Goal: Navigation & Orientation: Understand site structure

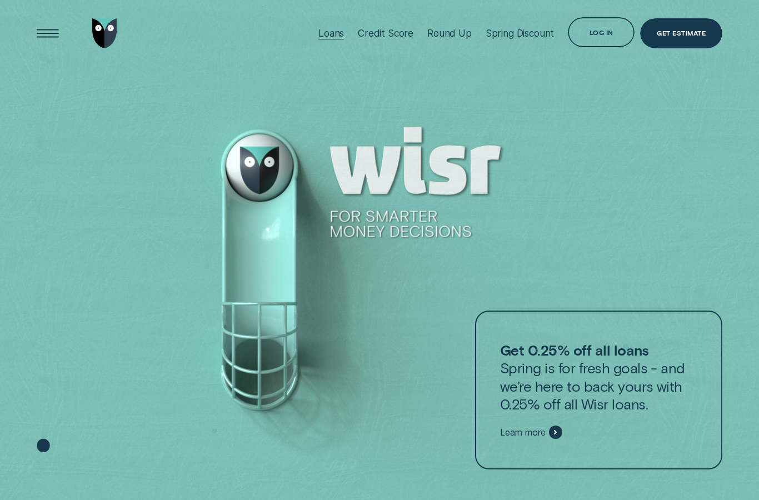
click at [327, 32] on div "Loans" at bounding box center [331, 33] width 26 height 11
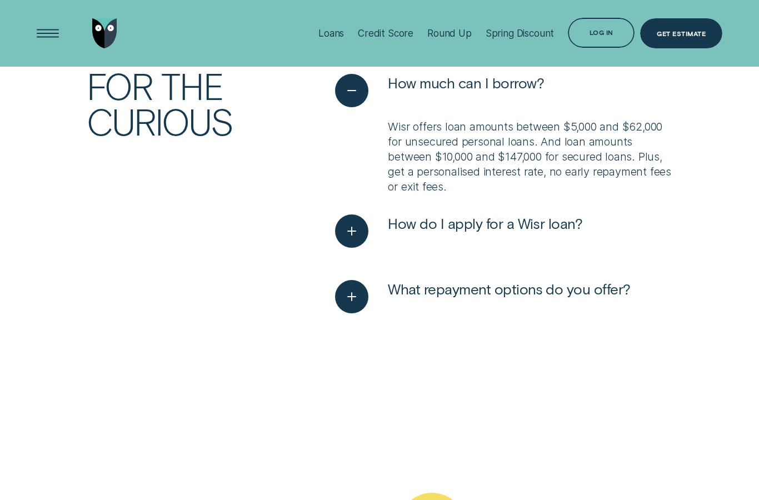
scroll to position [3290, 0]
click at [354, 228] on icon "See more" at bounding box center [351, 232] width 17 height 17
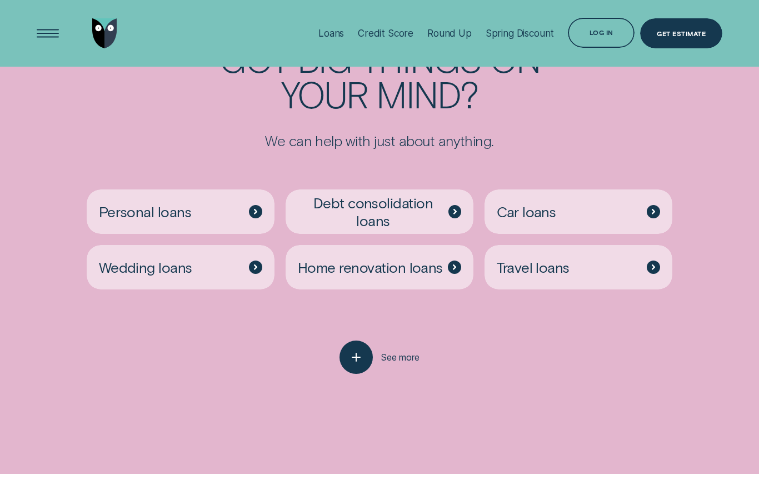
scroll to position [2693, 0]
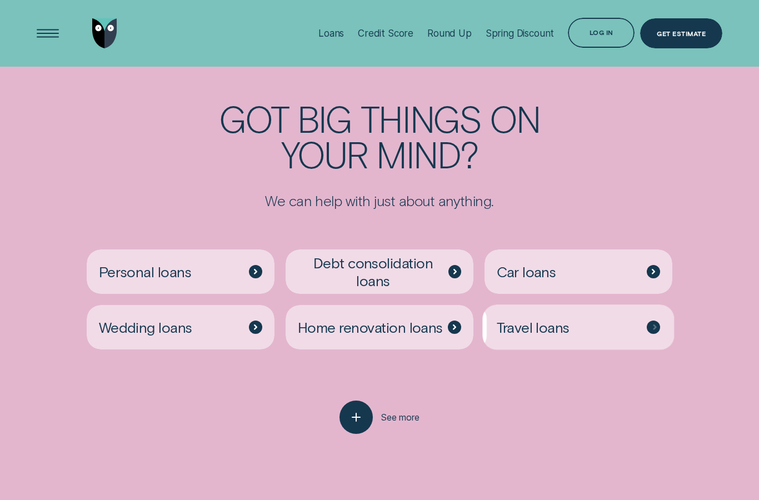
click at [655, 325] on div at bounding box center [654, 327] width 13 height 13
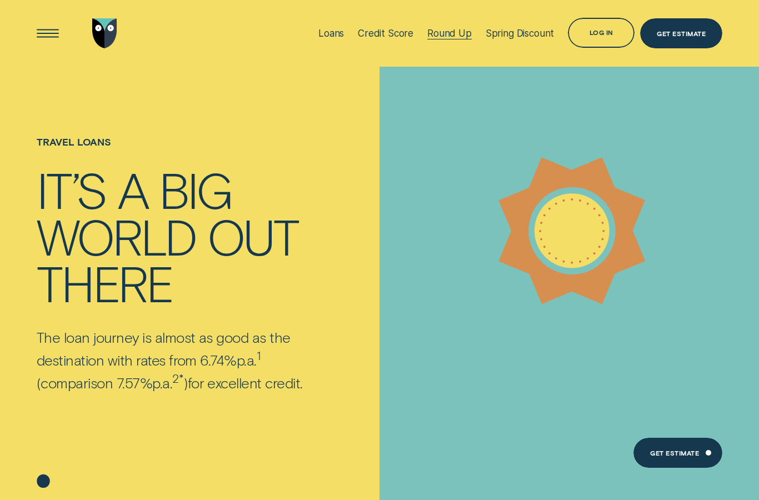
click at [442, 34] on div "Round Up" at bounding box center [449, 33] width 44 height 11
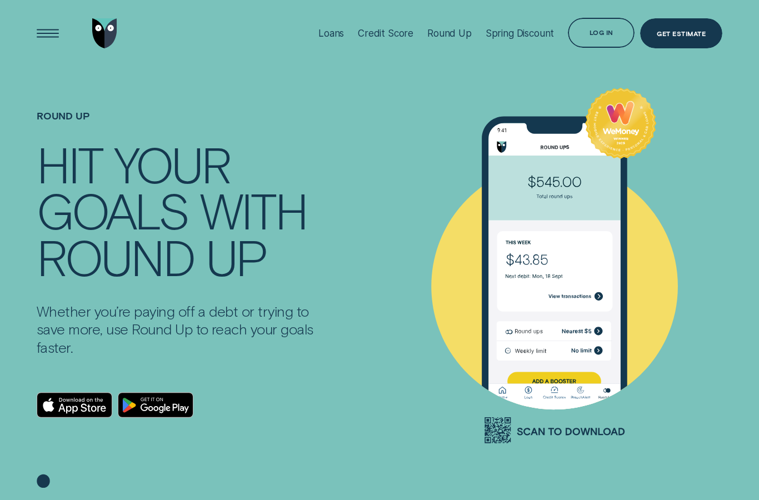
click at [42, 26] on div "Open Menu" at bounding box center [48, 33] width 42 height 42
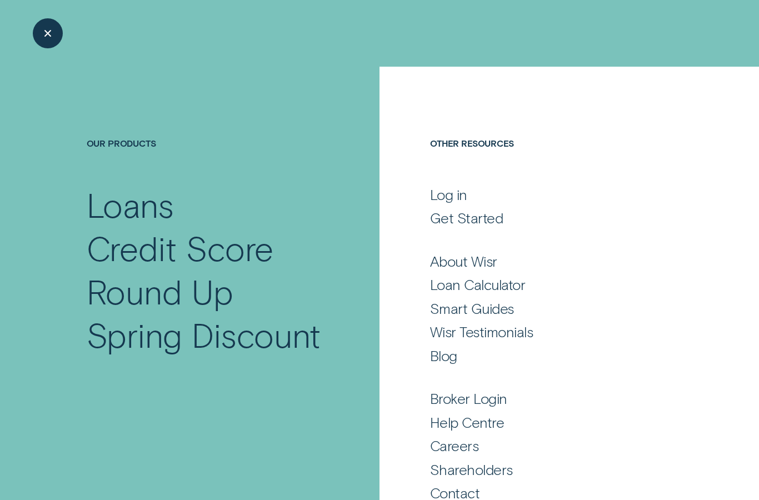
click at [37, 22] on div "Close Menu" at bounding box center [48, 33] width 30 height 30
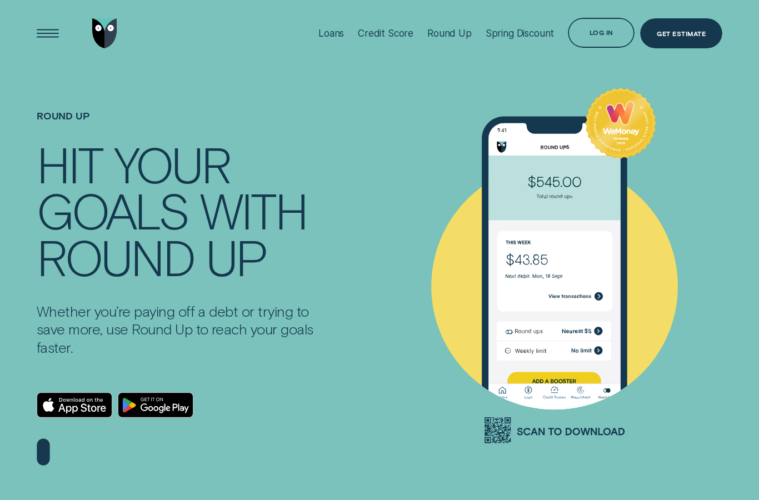
click at [44, 28] on div "Open Menu" at bounding box center [48, 33] width 42 height 42
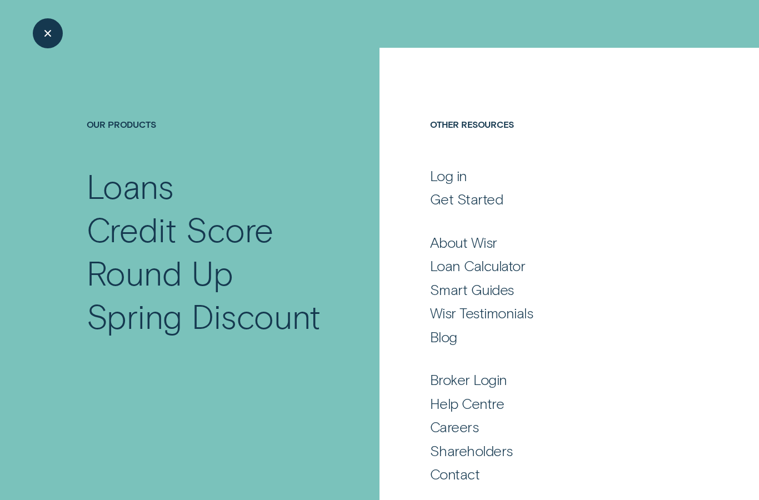
scroll to position [18, 0]
